Goal: Consume media (video, audio): Consume media (video, audio)

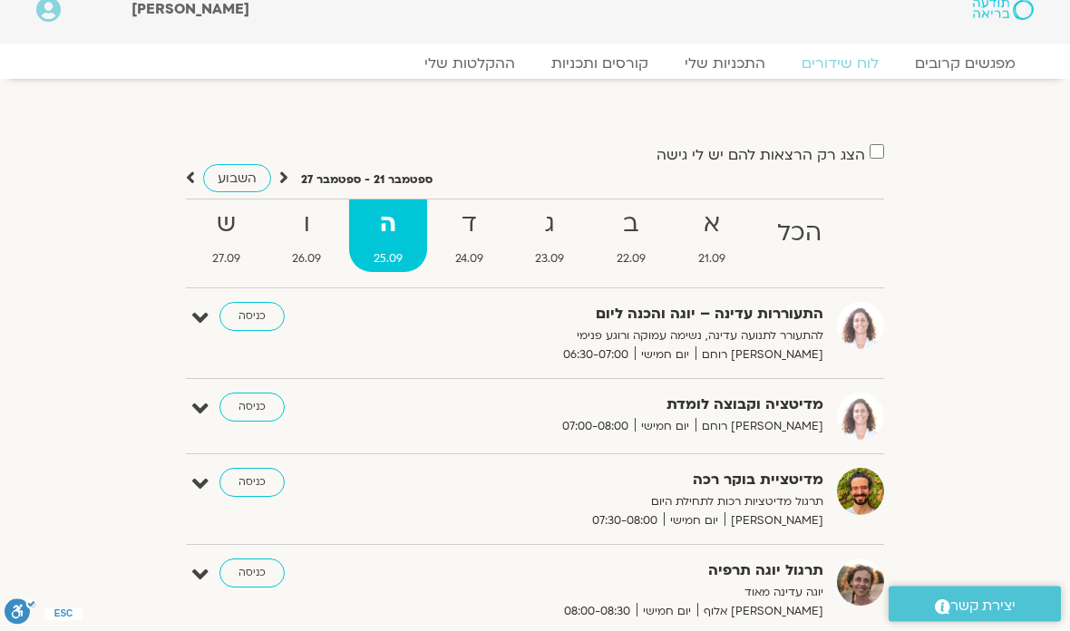
click at [455, 228] on strong "ד" at bounding box center [469, 225] width 77 height 41
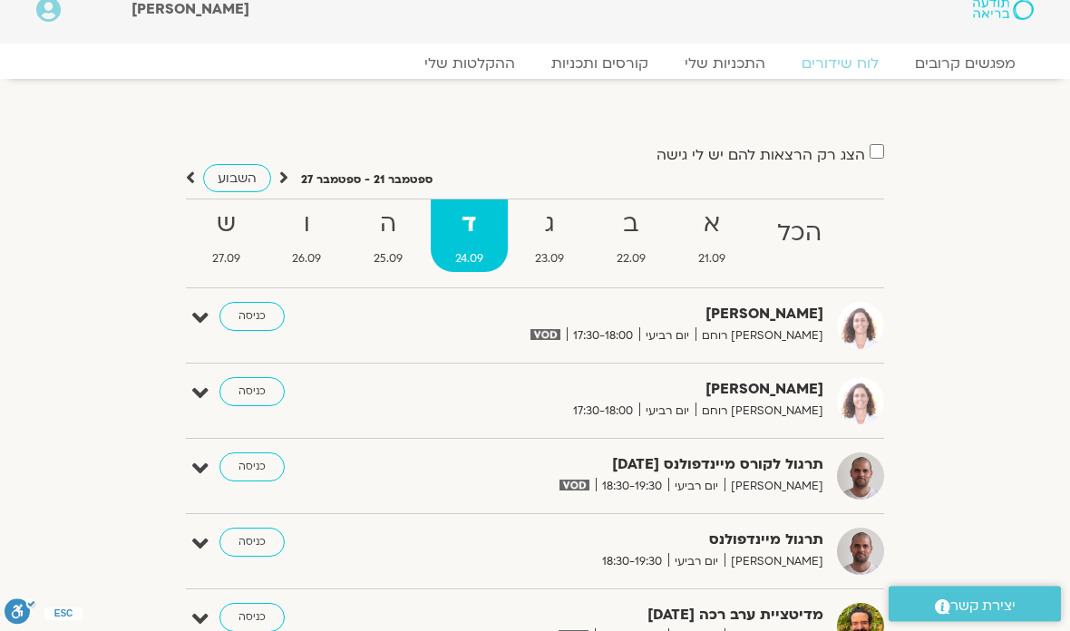
scroll to position [21, 0]
click at [242, 323] on link "כניסה" at bounding box center [251, 316] width 65 height 29
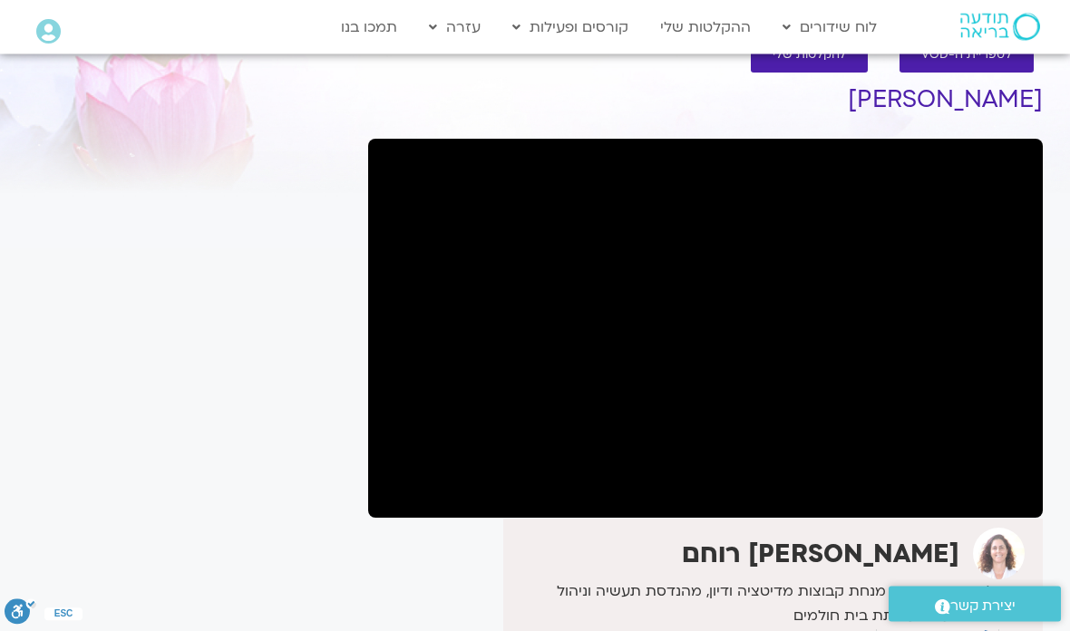
scroll to position [35, 0]
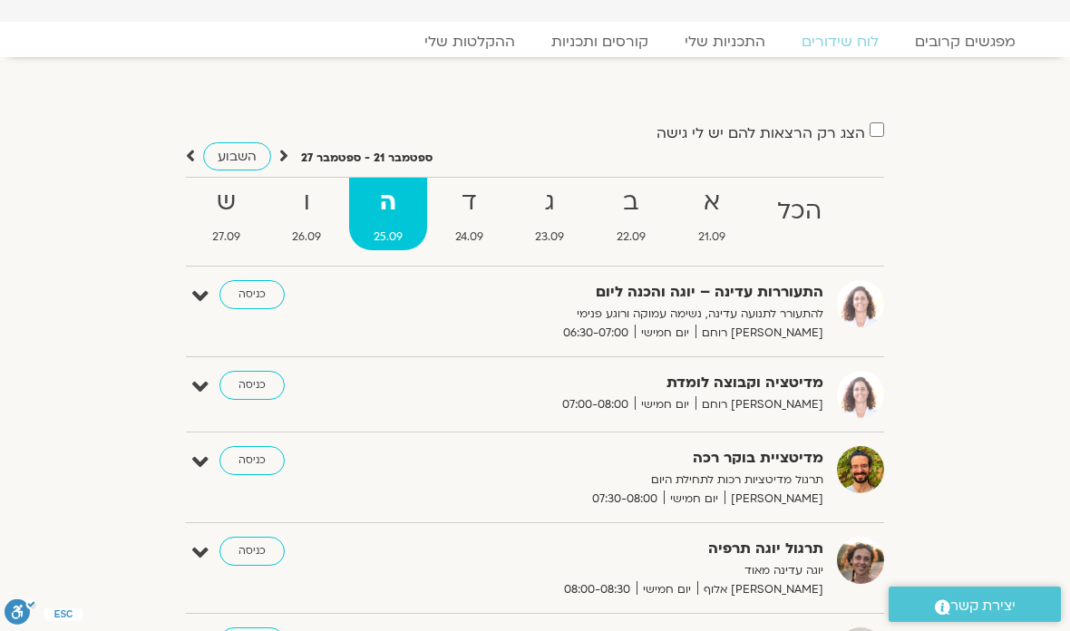
scroll to position [16, 0]
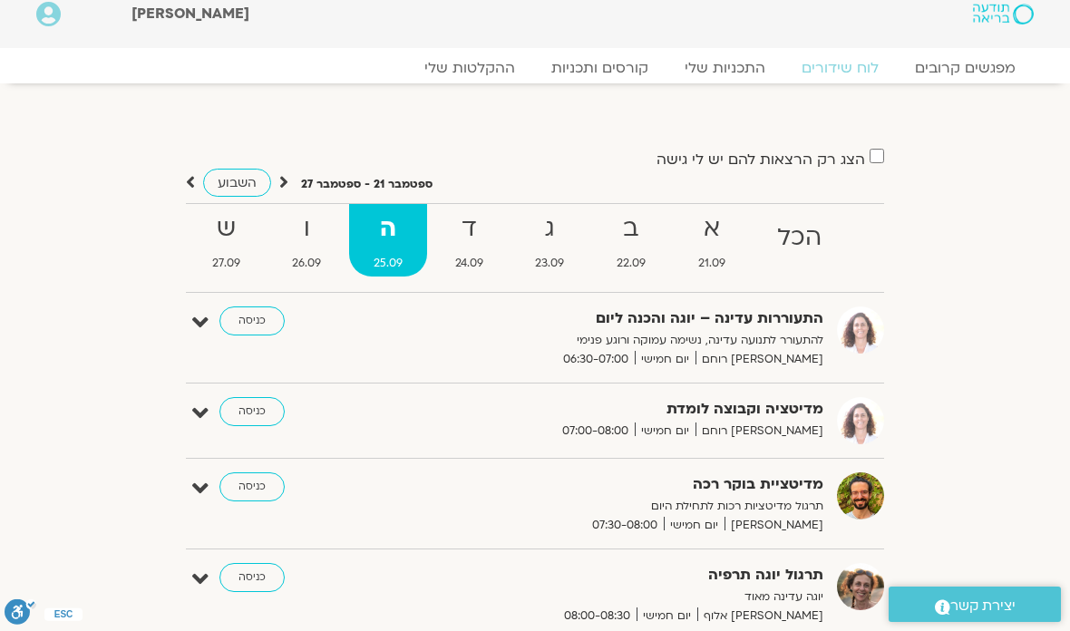
click at [453, 233] on strong "ד" at bounding box center [469, 229] width 77 height 41
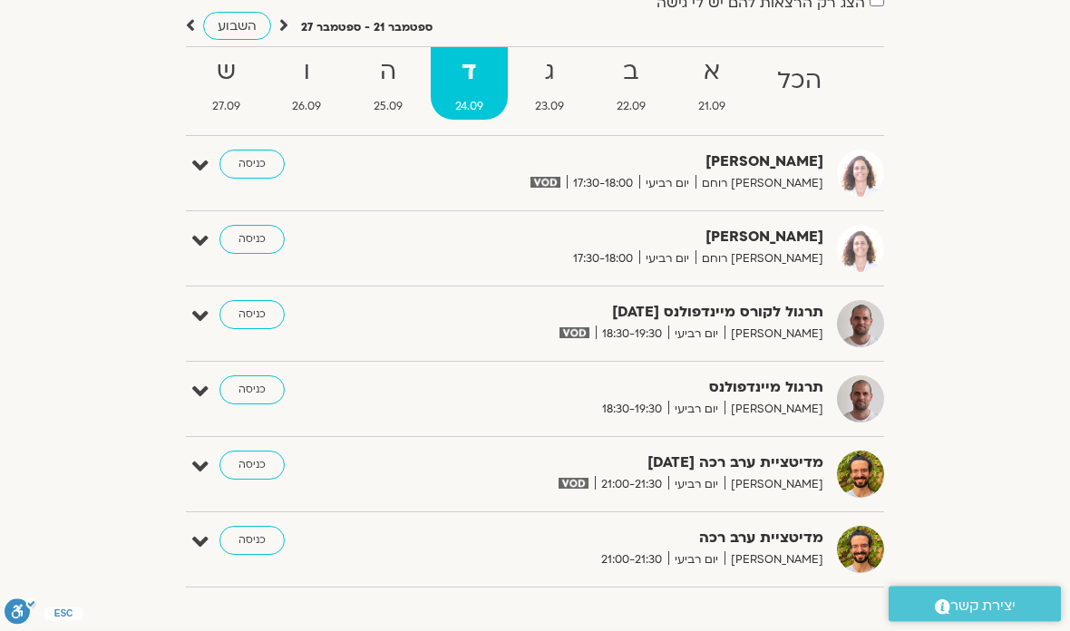
scroll to position [176, 0]
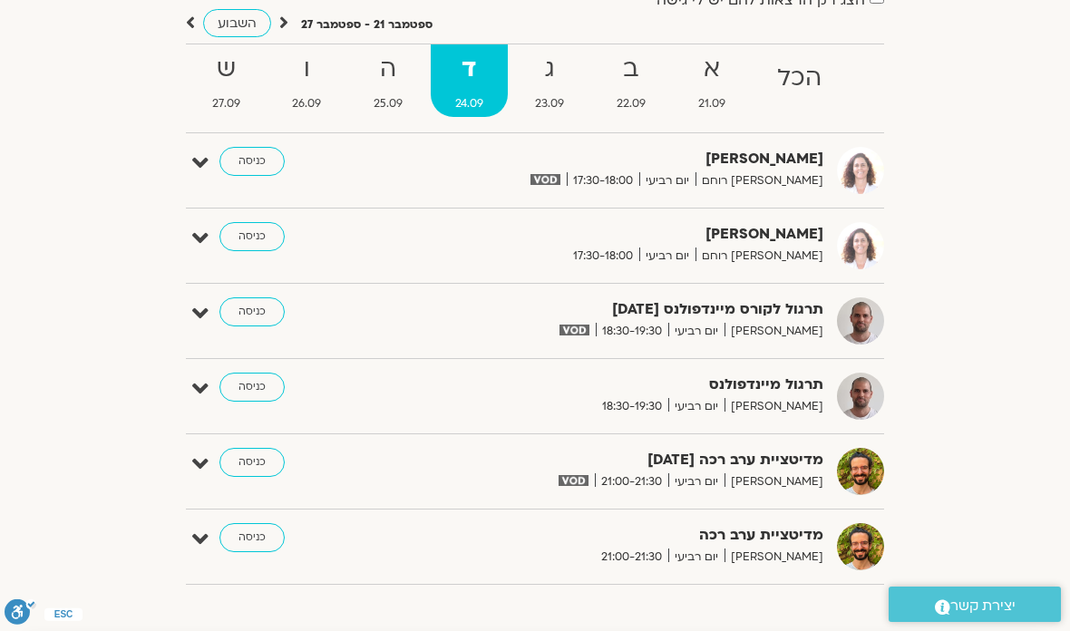
click at [635, 69] on strong "ב" at bounding box center [631, 69] width 78 height 41
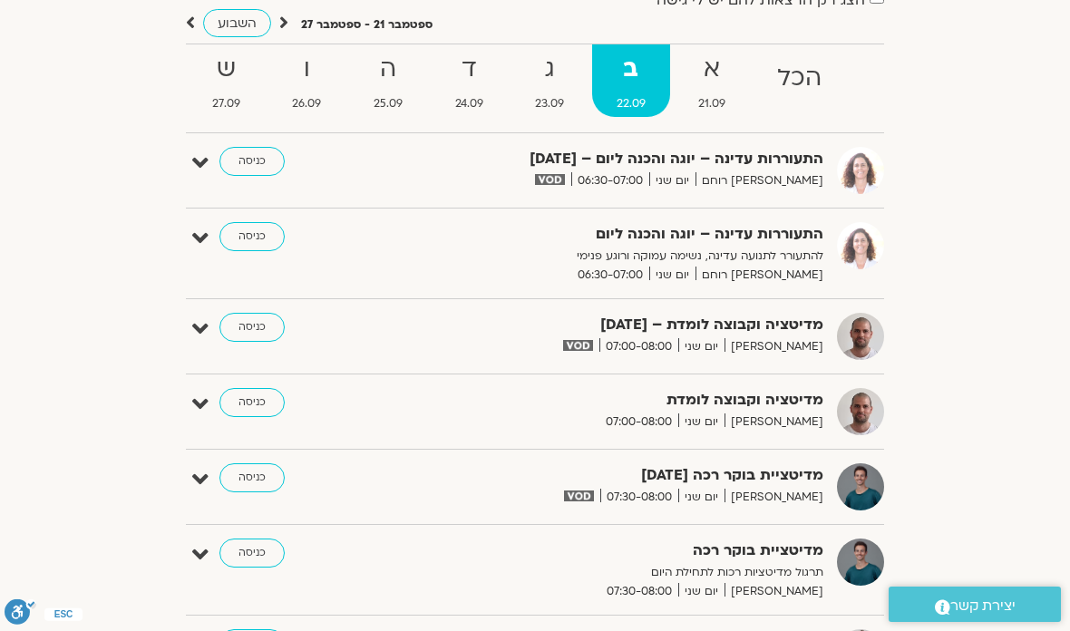
click at [245, 482] on link "כניסה" at bounding box center [251, 477] width 65 height 29
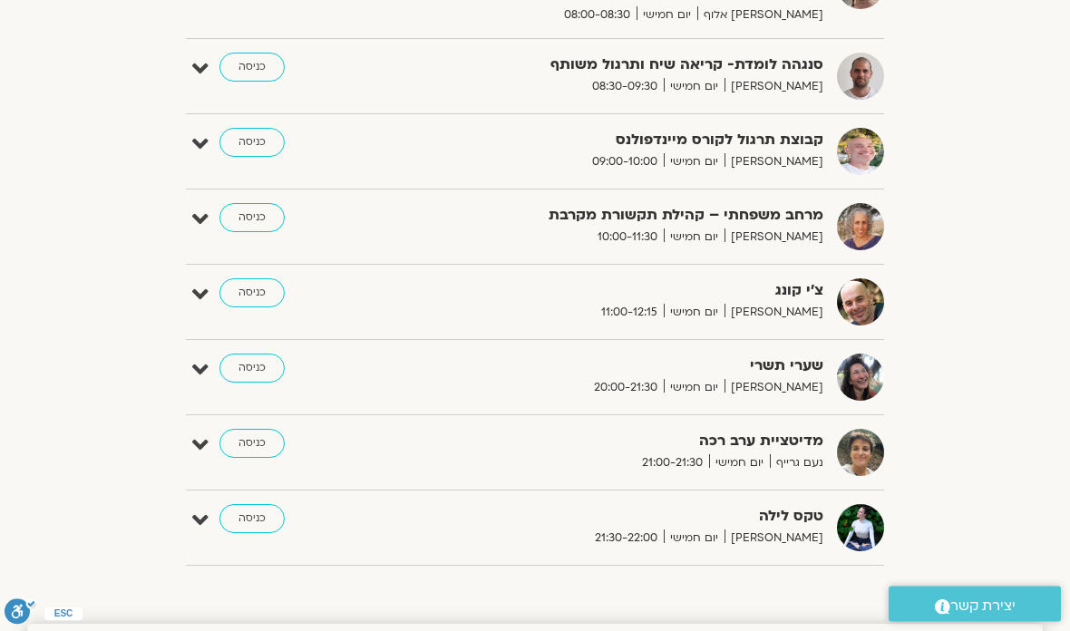
scroll to position [618, 0]
click at [250, 447] on link "כניסה" at bounding box center [251, 442] width 65 height 29
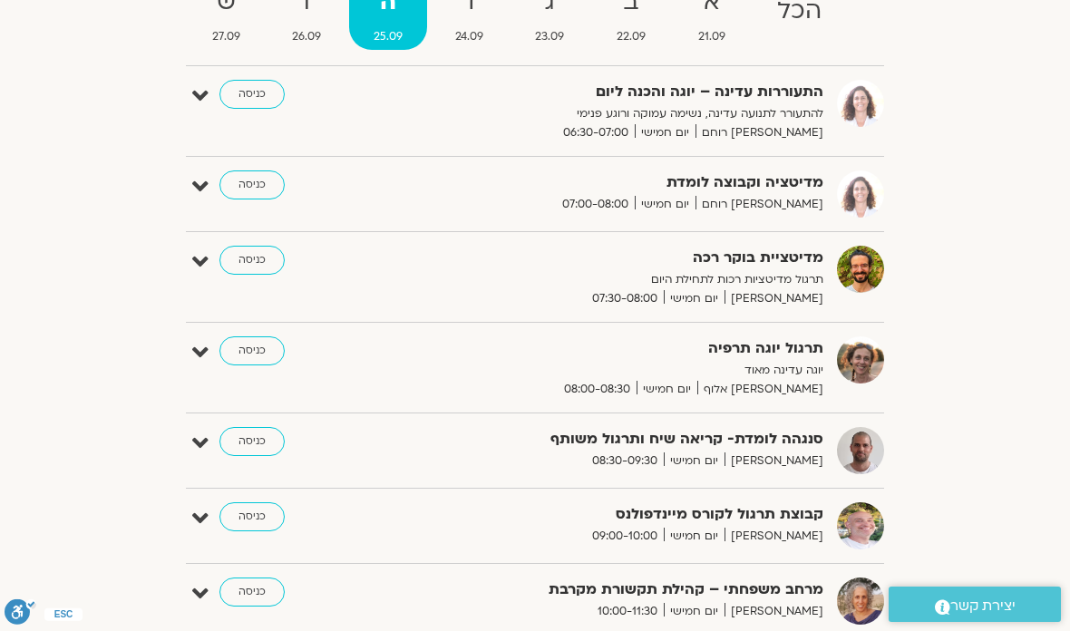
scroll to position [217, 0]
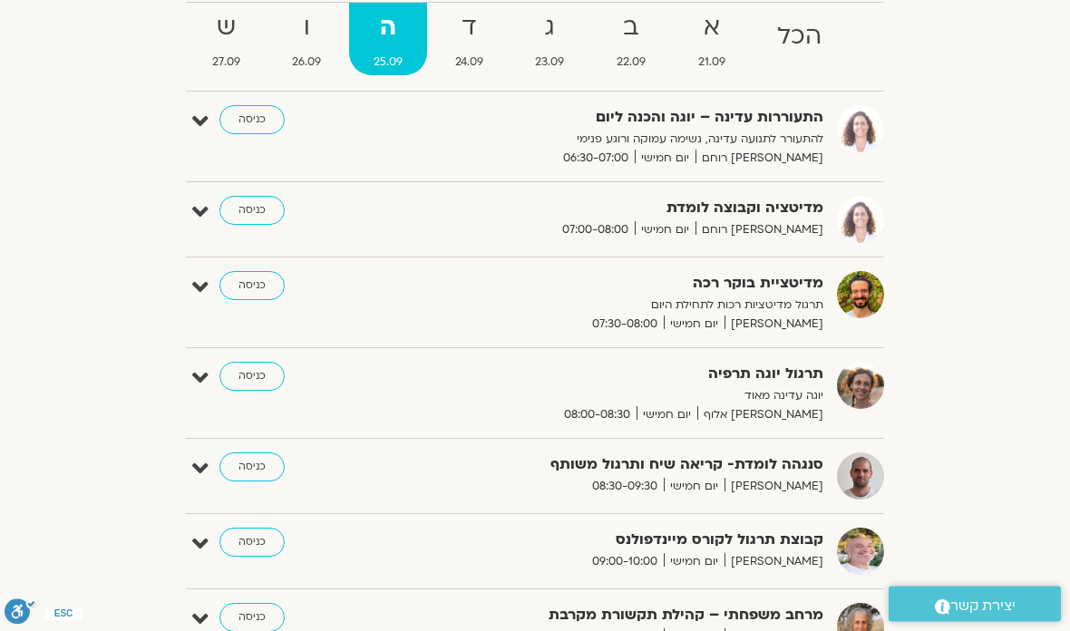
click at [465, 42] on strong "ד" at bounding box center [469, 28] width 77 height 41
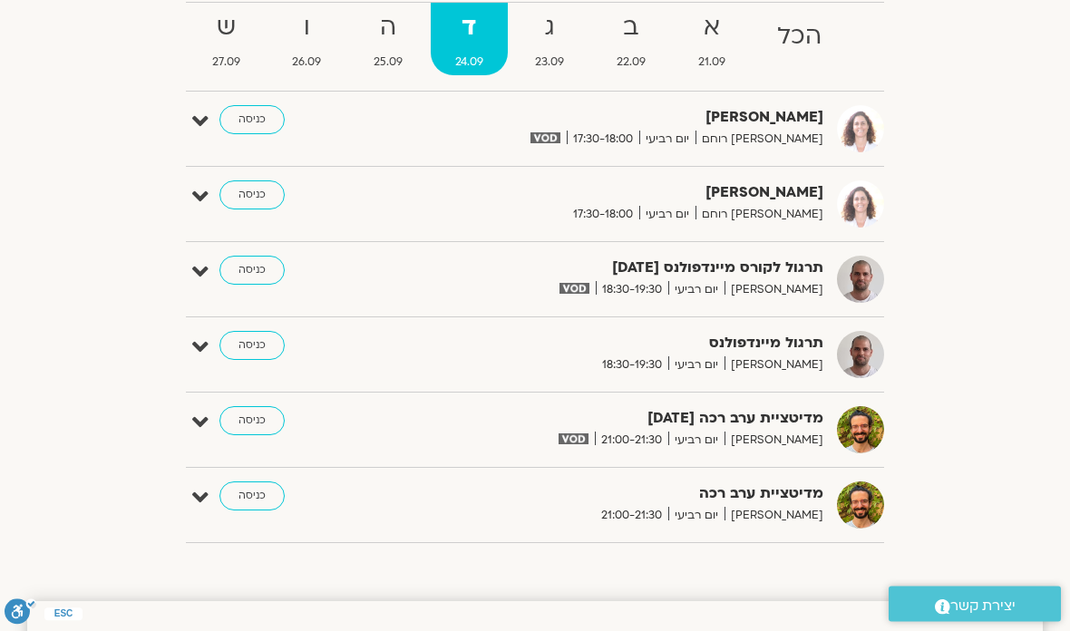
scroll to position [218, 0]
click at [243, 497] on link "כניסה" at bounding box center [251, 495] width 65 height 29
click at [260, 505] on link "כניסה" at bounding box center [251, 495] width 65 height 29
click at [251, 420] on link "כניסה" at bounding box center [251, 420] width 65 height 29
click at [244, 420] on link "כניסה" at bounding box center [251, 420] width 65 height 29
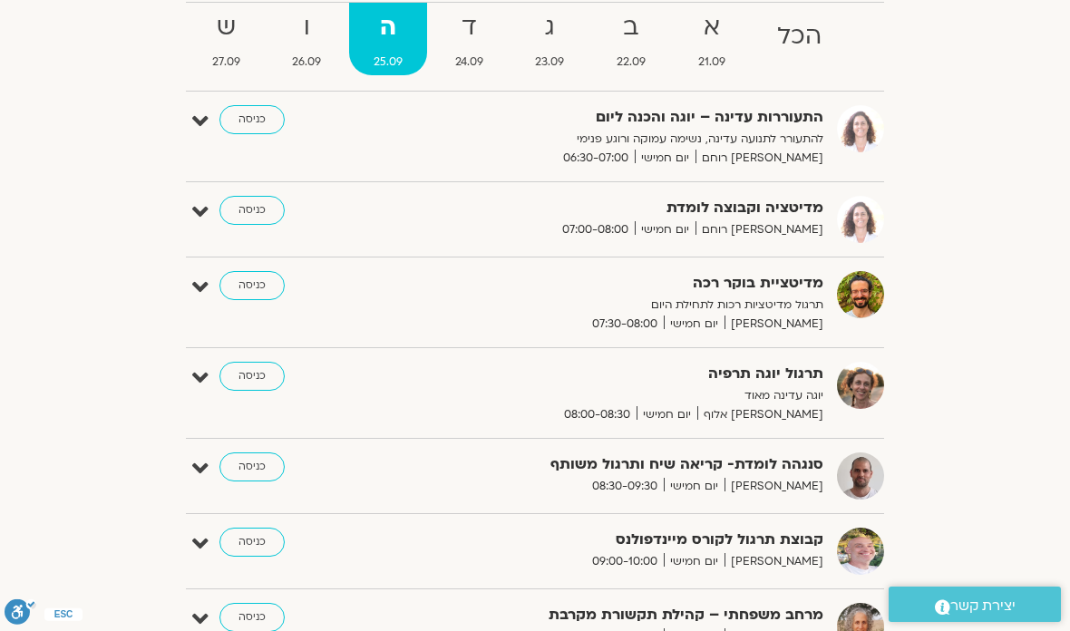
click at [465, 34] on strong "ד" at bounding box center [469, 27] width 77 height 41
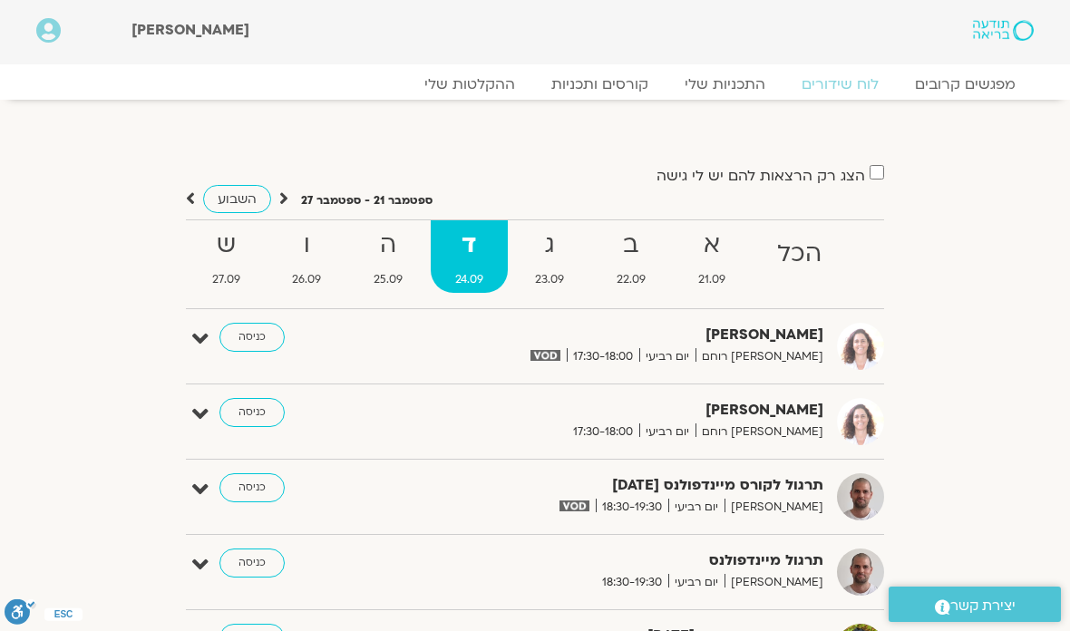
click at [551, 248] on strong "ג" at bounding box center [550, 245] width 78 height 41
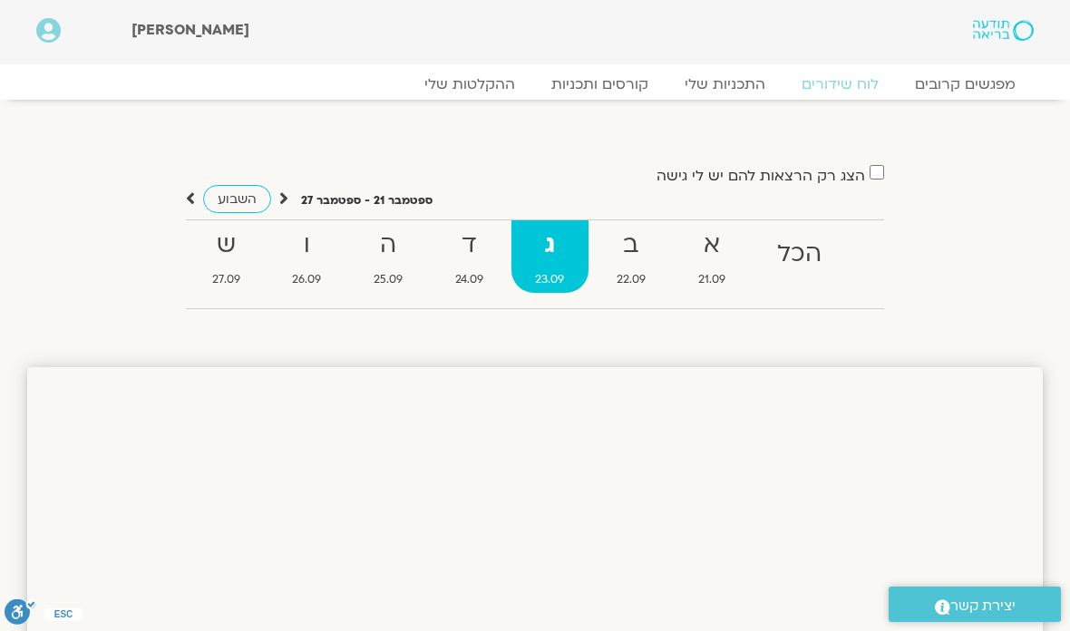
click at [614, 233] on strong "ב" at bounding box center [631, 245] width 78 height 41
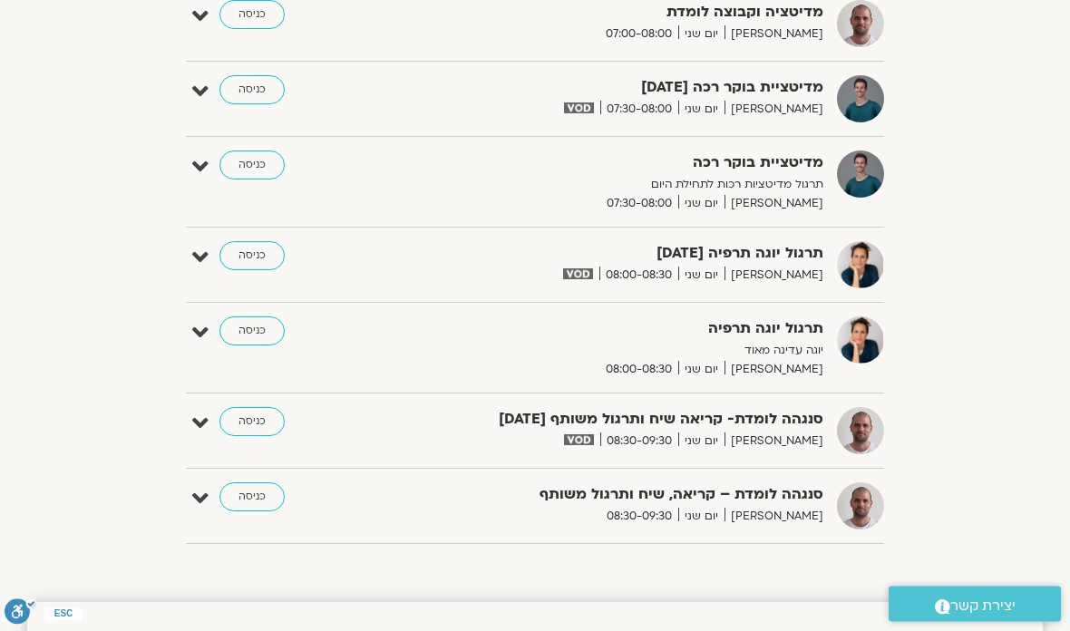
scroll to position [564, 0]
click at [261, 417] on link "כניסה" at bounding box center [251, 421] width 65 height 29
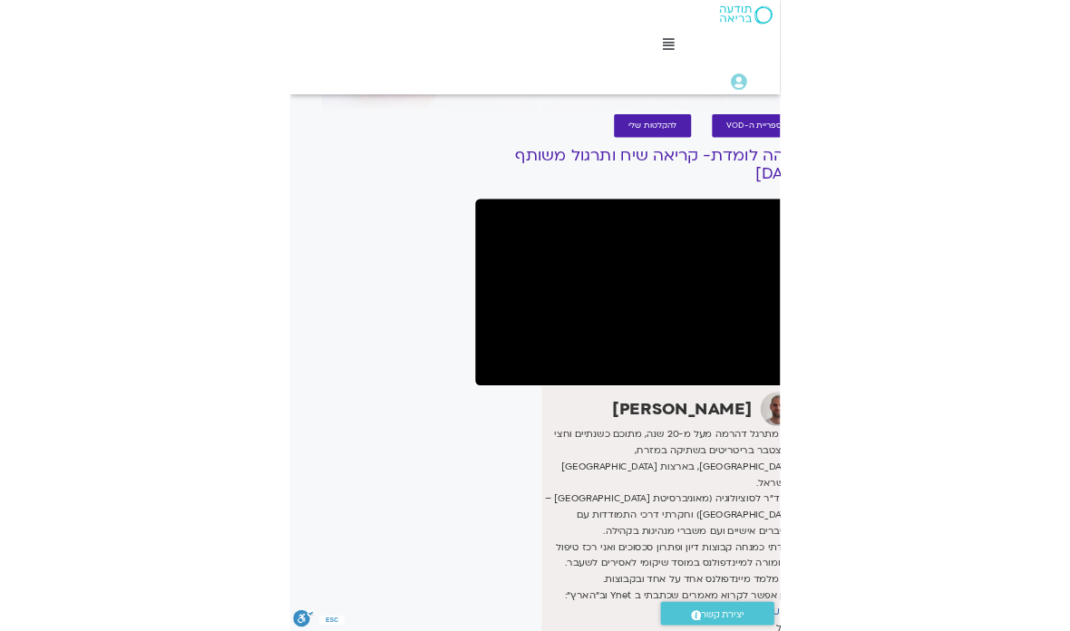
scroll to position [2, 0]
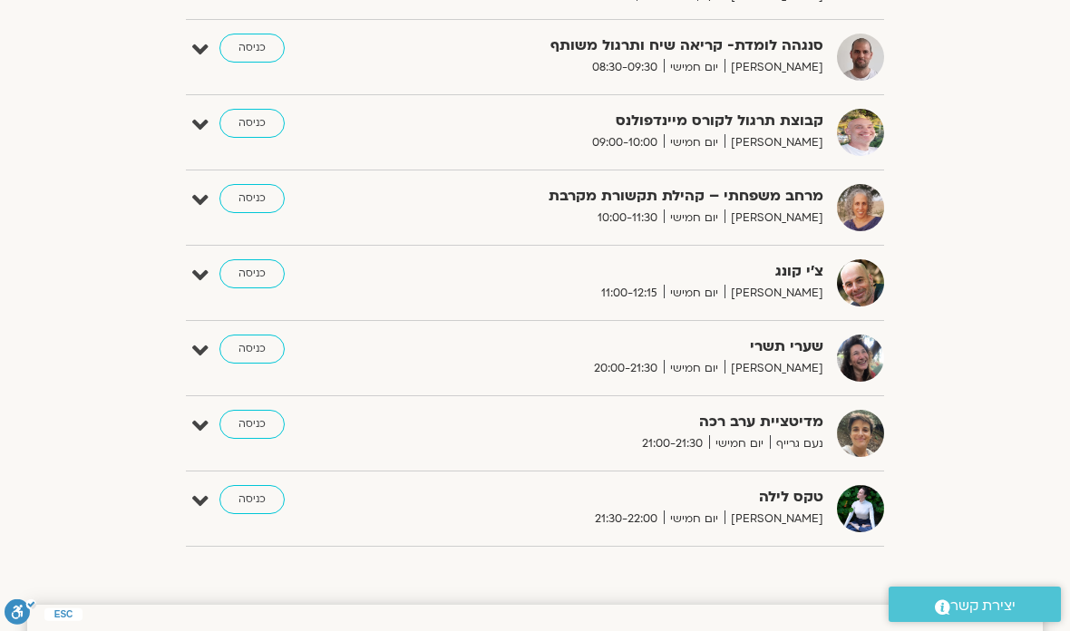
click at [258, 494] on link "כניסה" at bounding box center [251, 499] width 65 height 29
